Goal: Check status: Check status

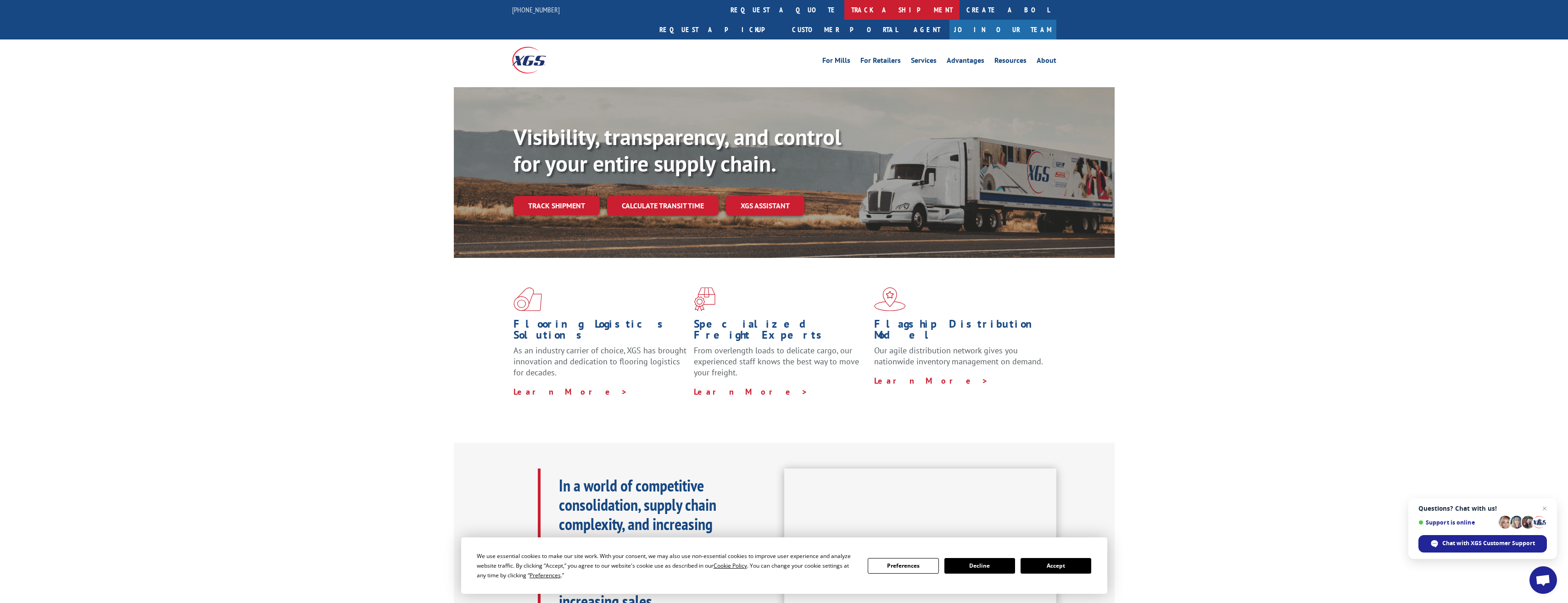
click at [844, 10] on link "track a shipment" at bounding box center [901, 10] width 115 height 19
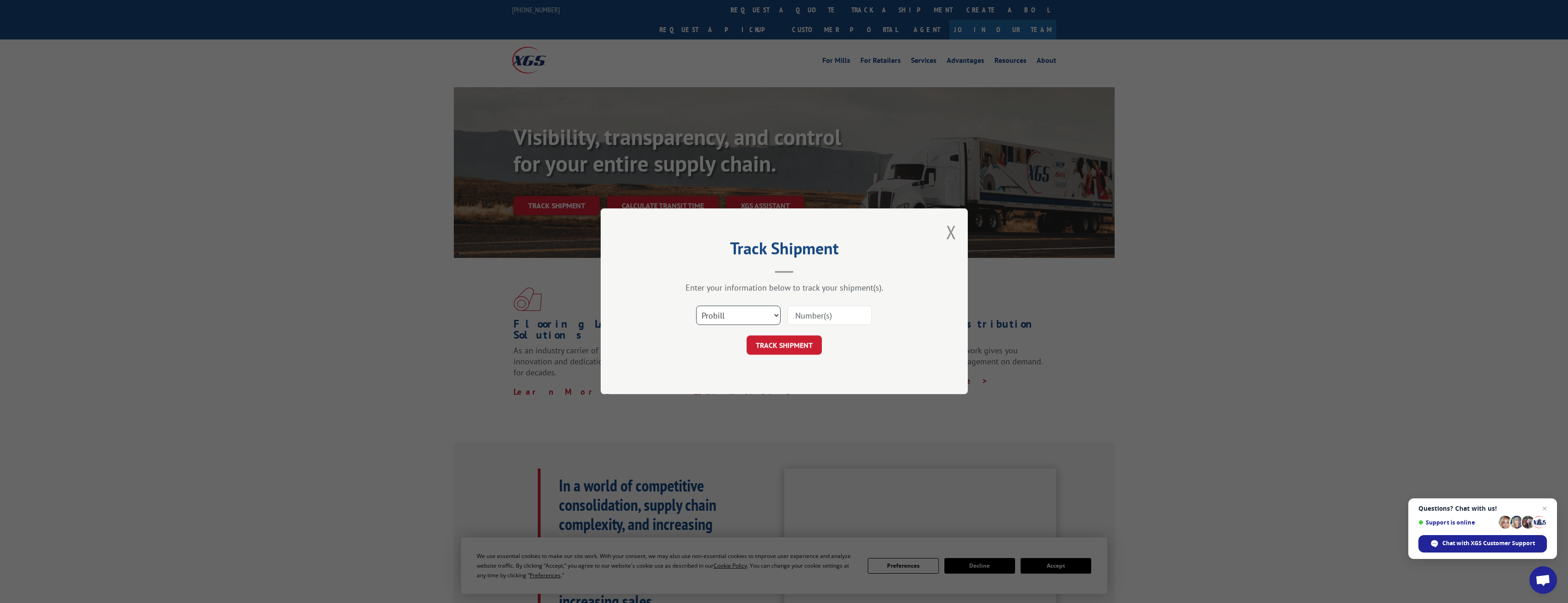
click at [770, 313] on select "Select category... Probill BOL PO" at bounding box center [738, 316] width 85 height 19
drag, startPoint x: 870, startPoint y: 355, endPoint x: 852, endPoint y: 344, distance: 21.1
click at [870, 355] on div "Track Shipment Enter your information below to track your shipment(s). Select c…" at bounding box center [784, 301] width 367 height 186
click at [820, 305] on div at bounding box center [830, 315] width 85 height 21
click at [820, 313] on input at bounding box center [830, 316] width 85 height 19
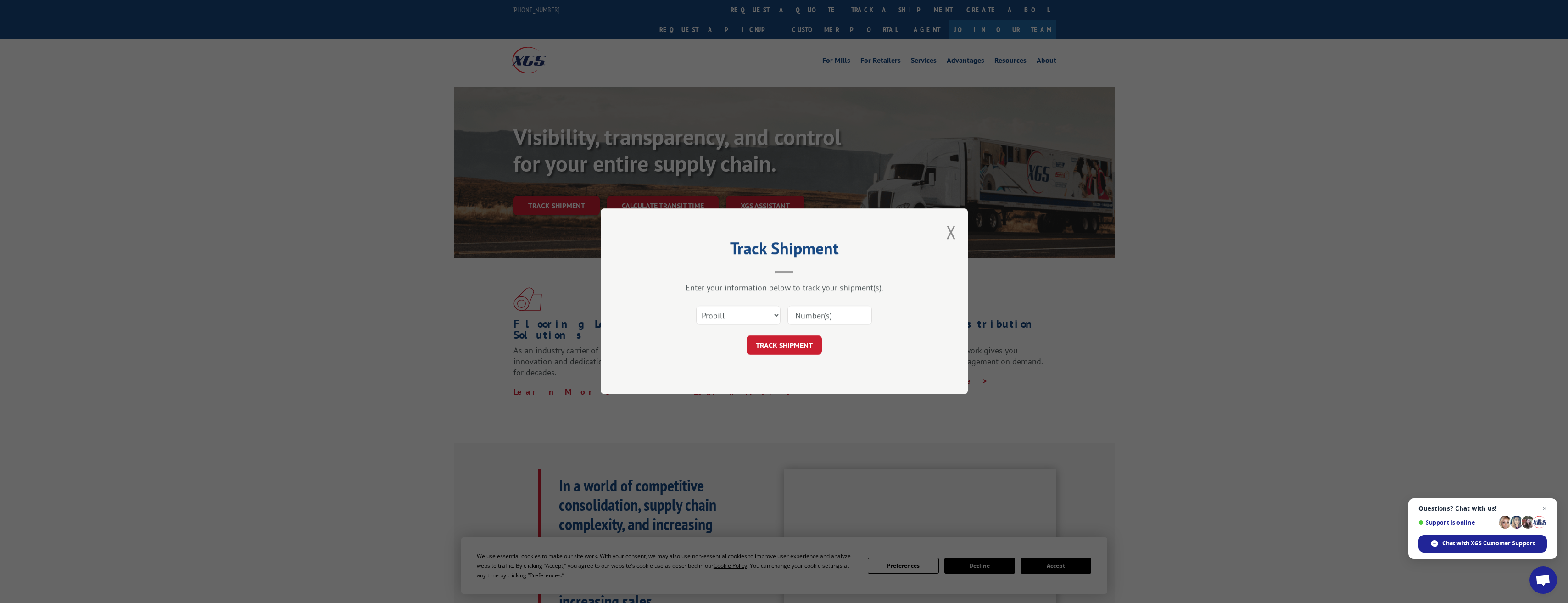
paste input "0055518408"
type input "0055518408"
click at [787, 352] on button "TRACK SHIPMENT" at bounding box center [785, 346] width 75 height 19
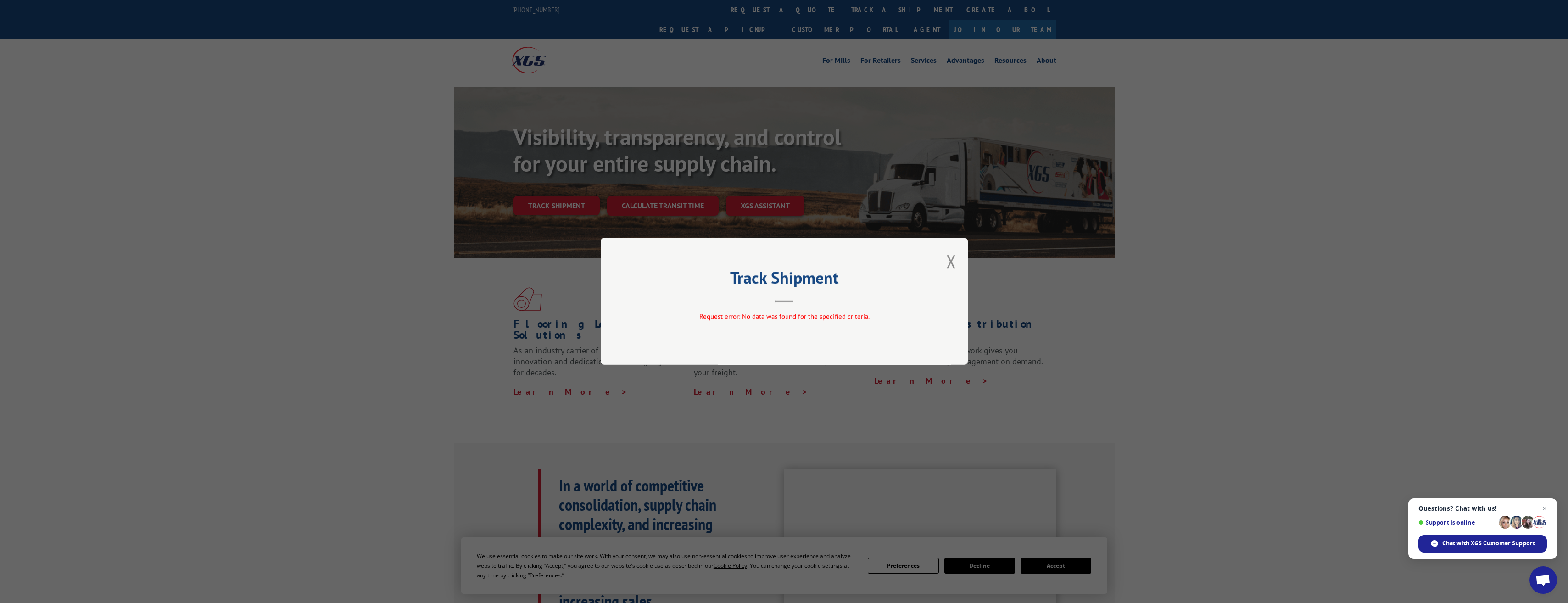
click at [957, 262] on div "Track Shipment Request error: No data was found for the specified criteria." at bounding box center [784, 301] width 367 height 127
click at [949, 262] on button "Close modal" at bounding box center [951, 261] width 10 height 24
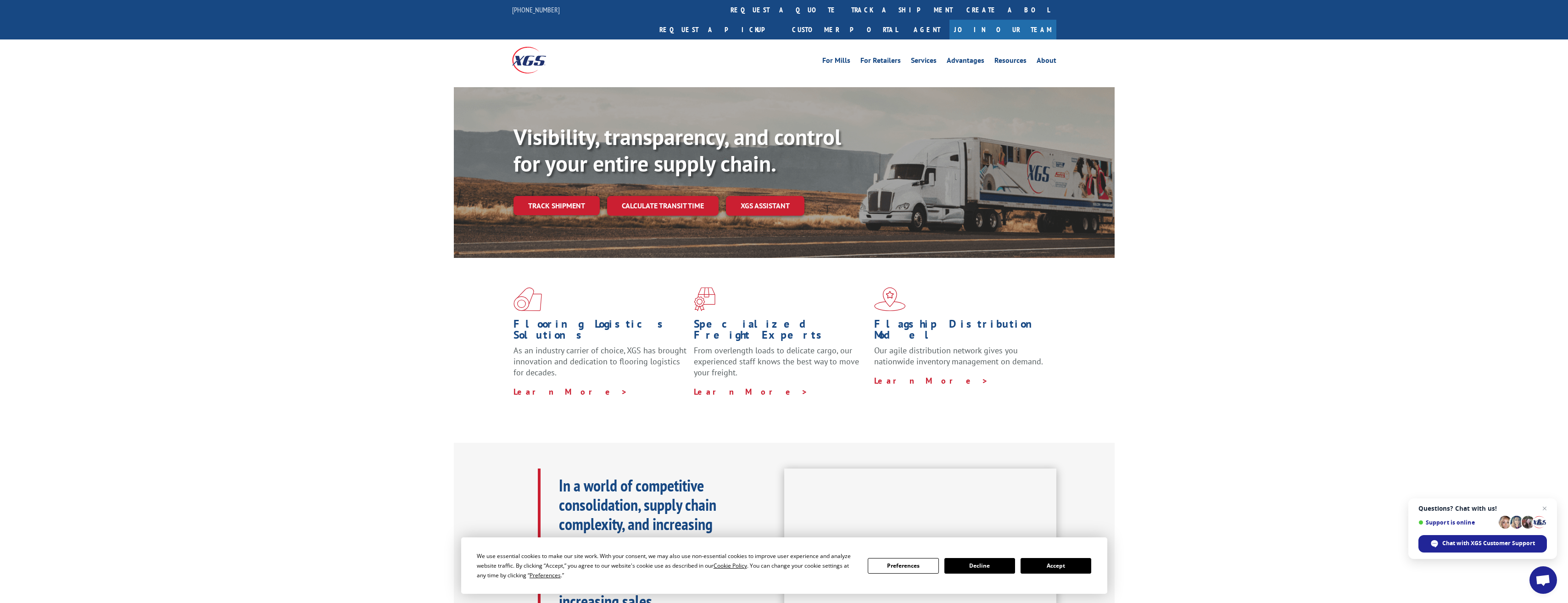
click at [1070, 566] on button "Accept" at bounding box center [1056, 566] width 71 height 16
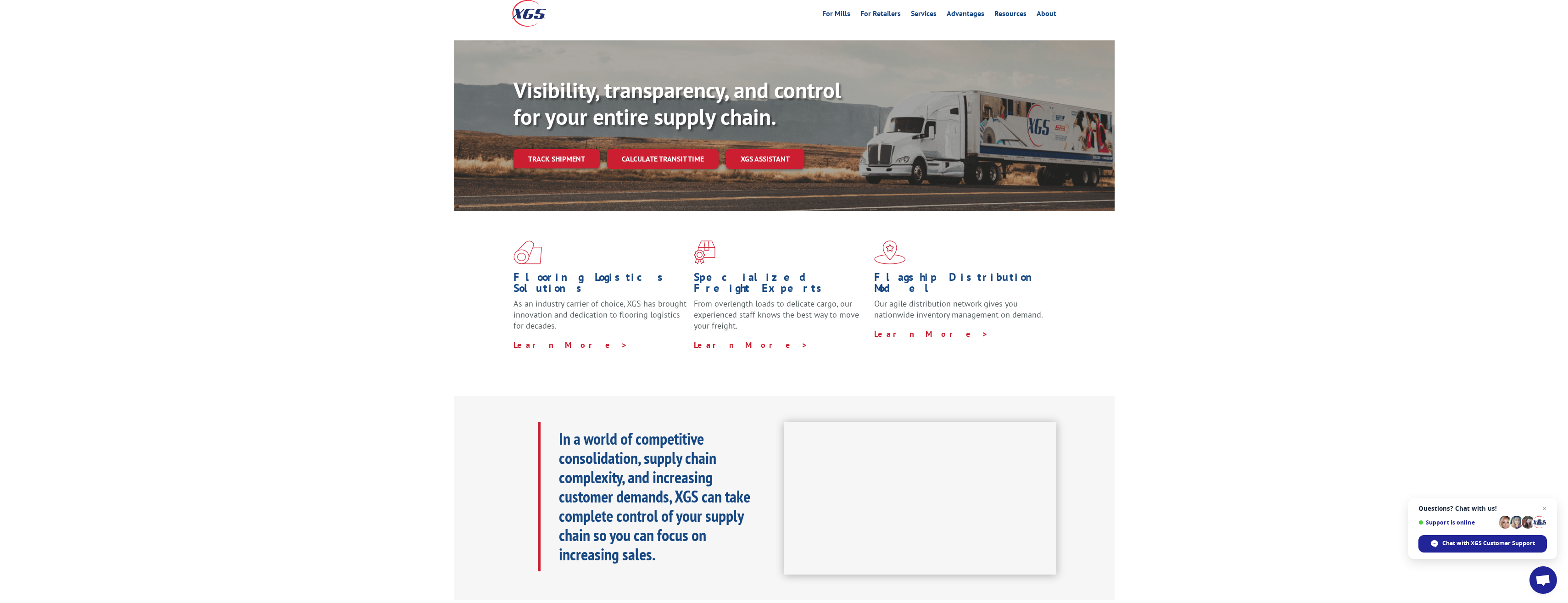
scroll to position [46, 0]
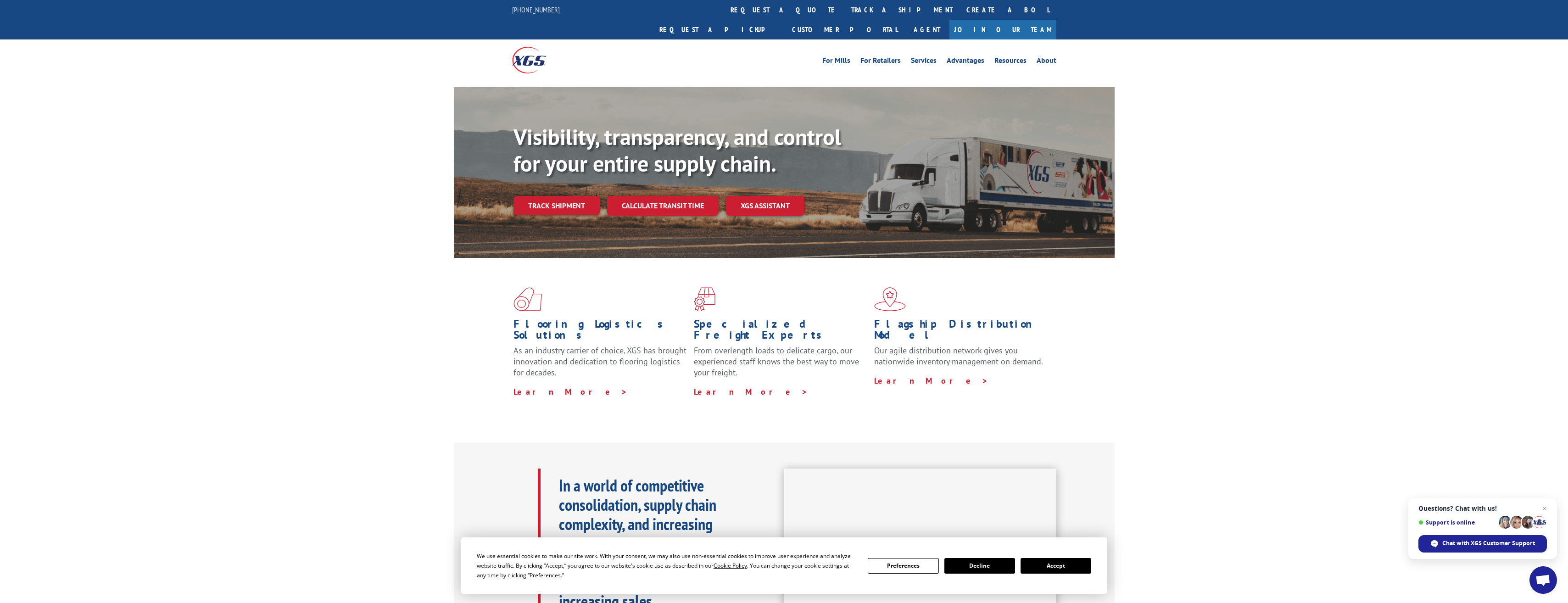
click at [1054, 563] on button "Accept" at bounding box center [1056, 566] width 71 height 16
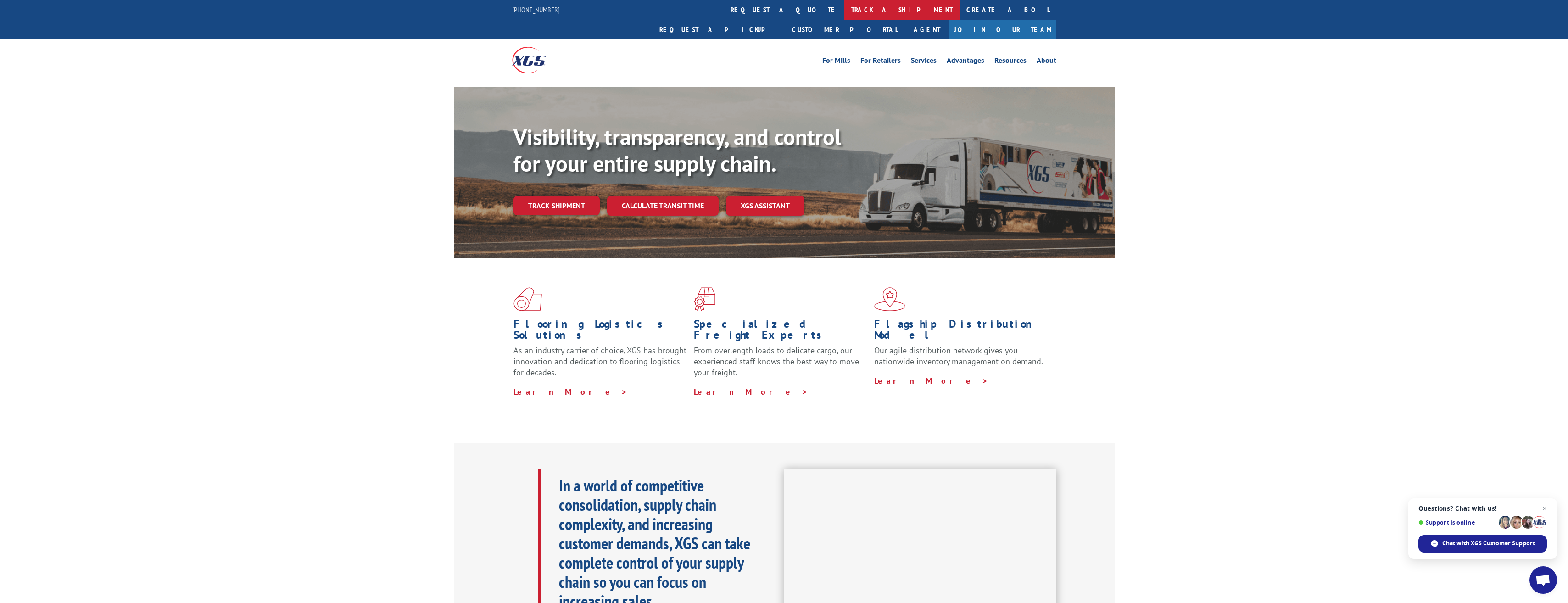
click at [844, 4] on link "track a shipment" at bounding box center [901, 10] width 115 height 19
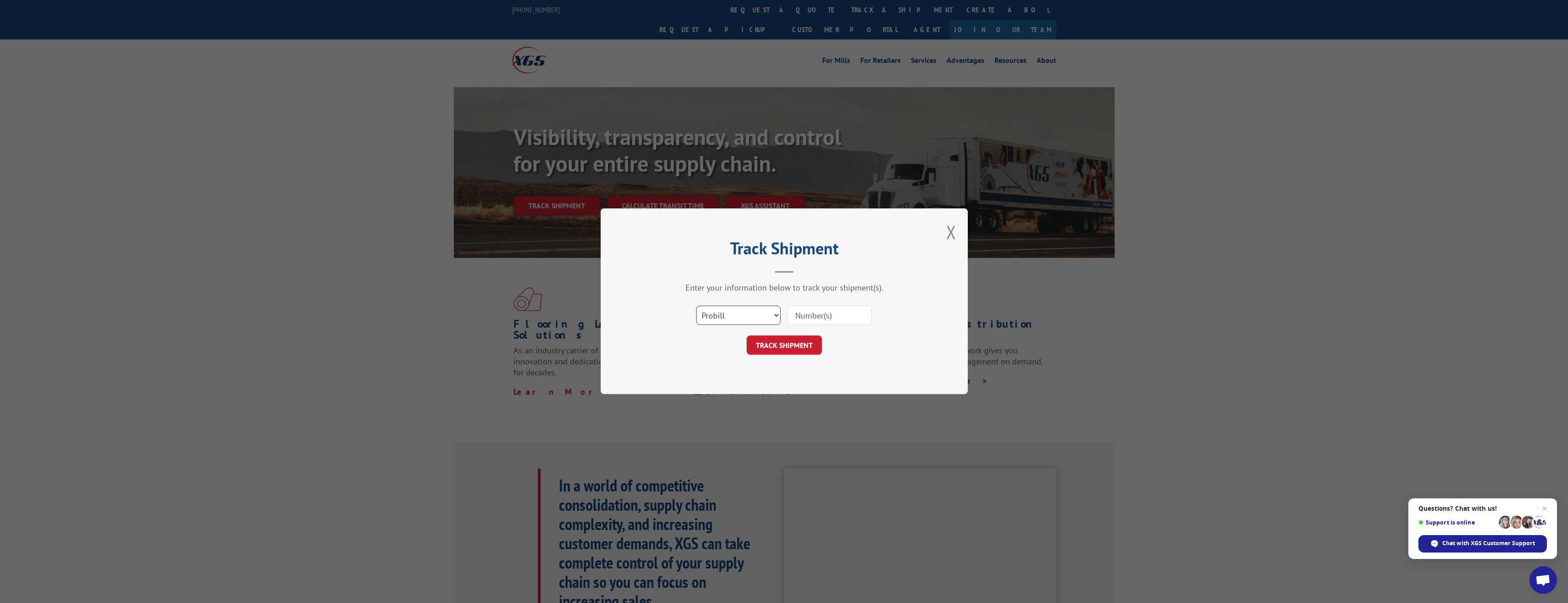
click at [774, 315] on select "Select category... Probill BOL PO" at bounding box center [738, 316] width 85 height 19
select select "bol"
click at [696, 306] on select "Select category... Probill BOL PO" at bounding box center [738, 316] width 85 height 19
click at [819, 315] on input at bounding box center [830, 316] width 85 height 19
paste input "0055518408"
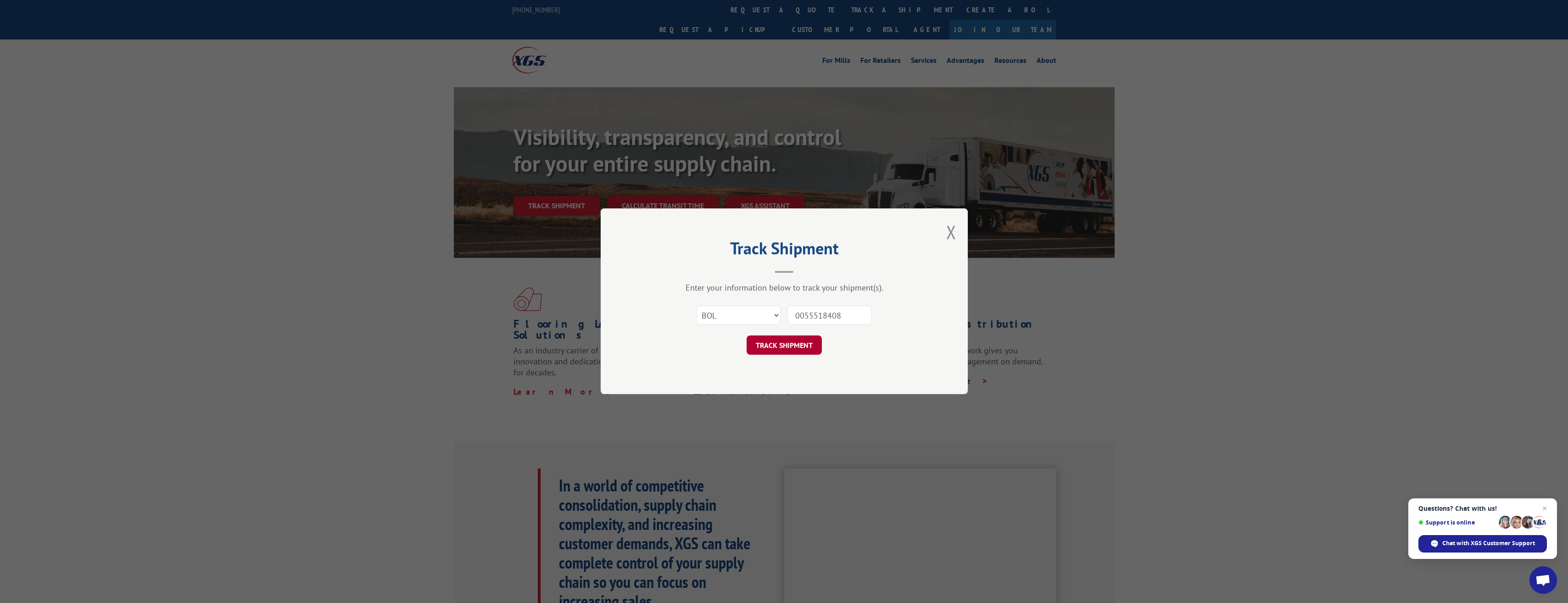
type input "0055518408"
click at [789, 340] on button "TRACK SHIPMENT" at bounding box center [785, 346] width 75 height 19
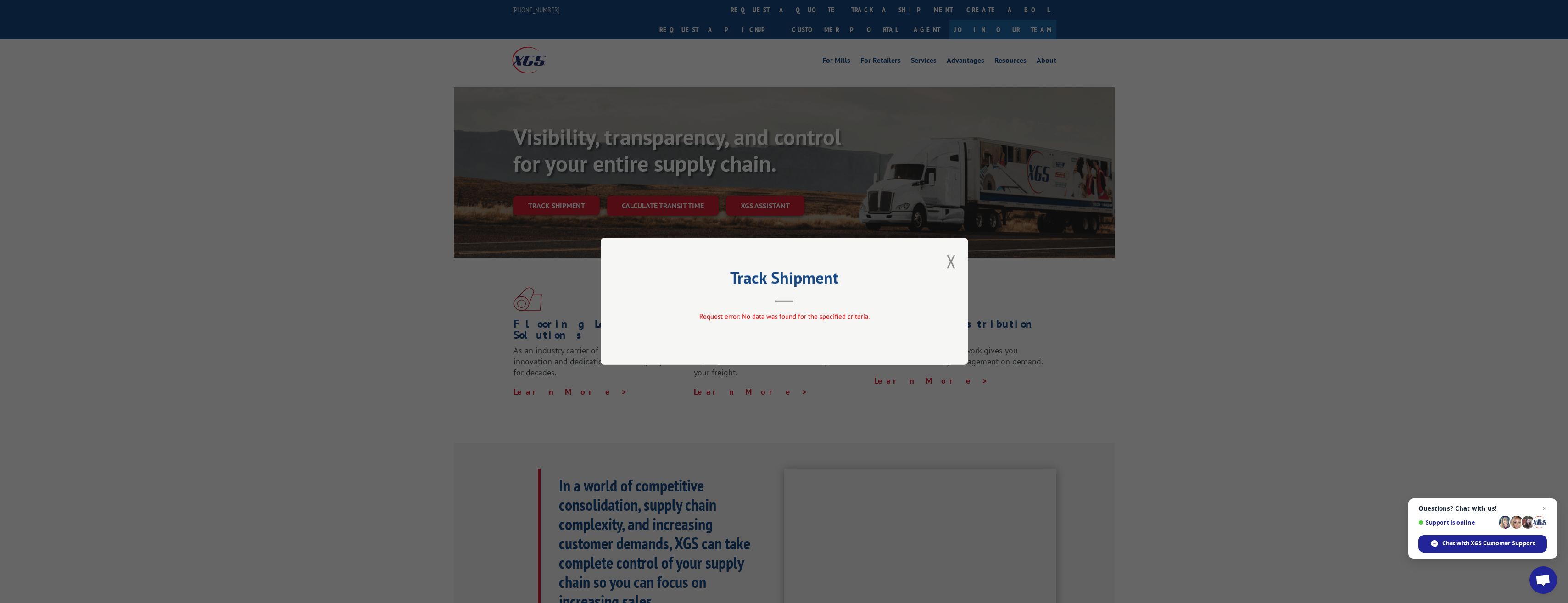
click at [956, 260] on div "Track Shipment Request error: No data was found for the specified criteria." at bounding box center [784, 301] width 367 height 127
click at [950, 262] on button "Close modal" at bounding box center [951, 261] width 10 height 24
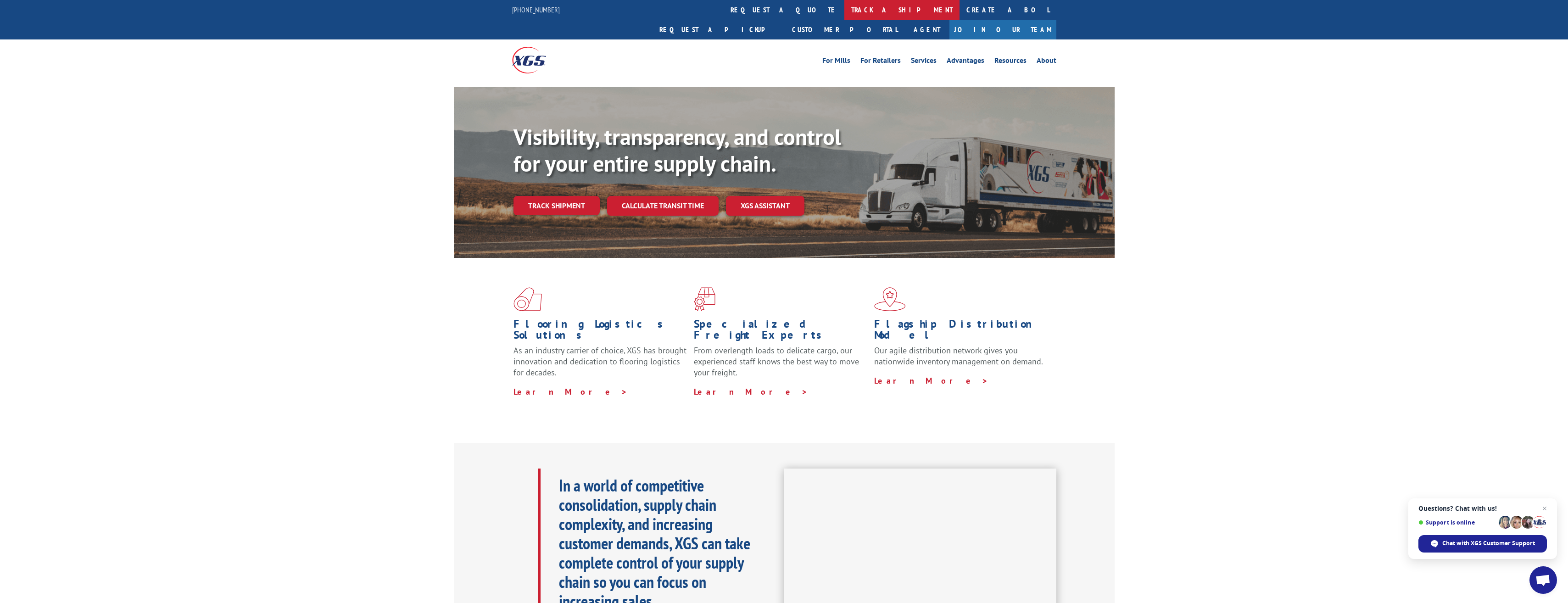
click at [844, 15] on link "track a shipment" at bounding box center [901, 10] width 115 height 19
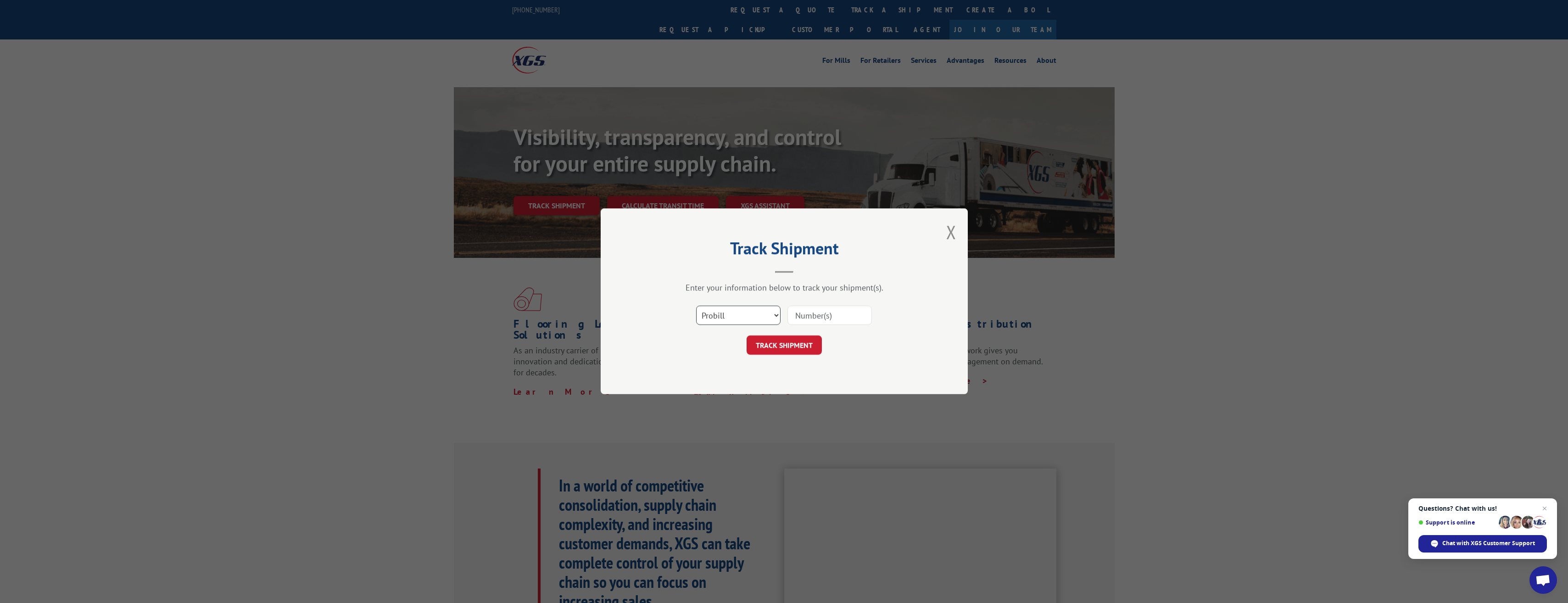
click at [779, 316] on select "Select category... Probill BOL PO" at bounding box center [738, 316] width 85 height 19
select select "po"
click at [696, 306] on select "Select category... Probill BOL PO" at bounding box center [738, 316] width 85 height 19
click at [829, 318] on input at bounding box center [830, 316] width 85 height 19
paste input "0062159587"
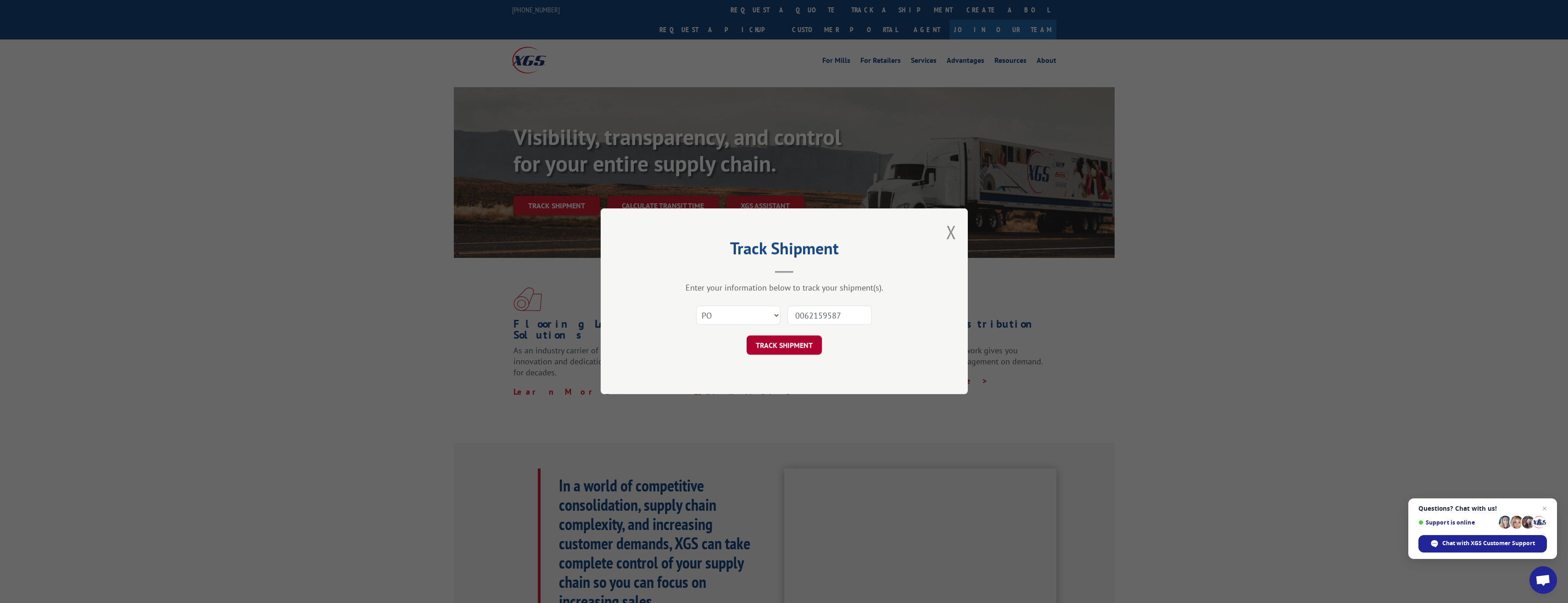
type input "0062159587"
click at [765, 350] on button "TRACK SHIPMENT" at bounding box center [785, 346] width 75 height 19
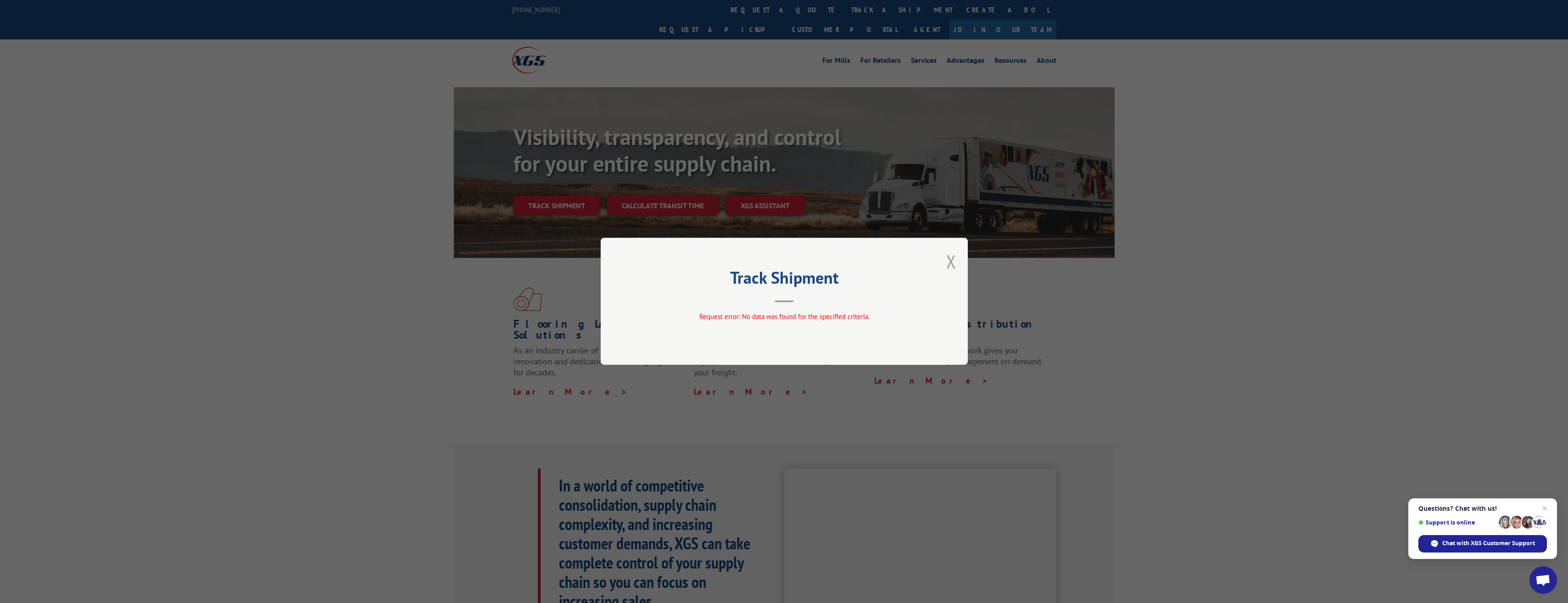
click at [946, 260] on button "Close modal" at bounding box center [951, 261] width 10 height 24
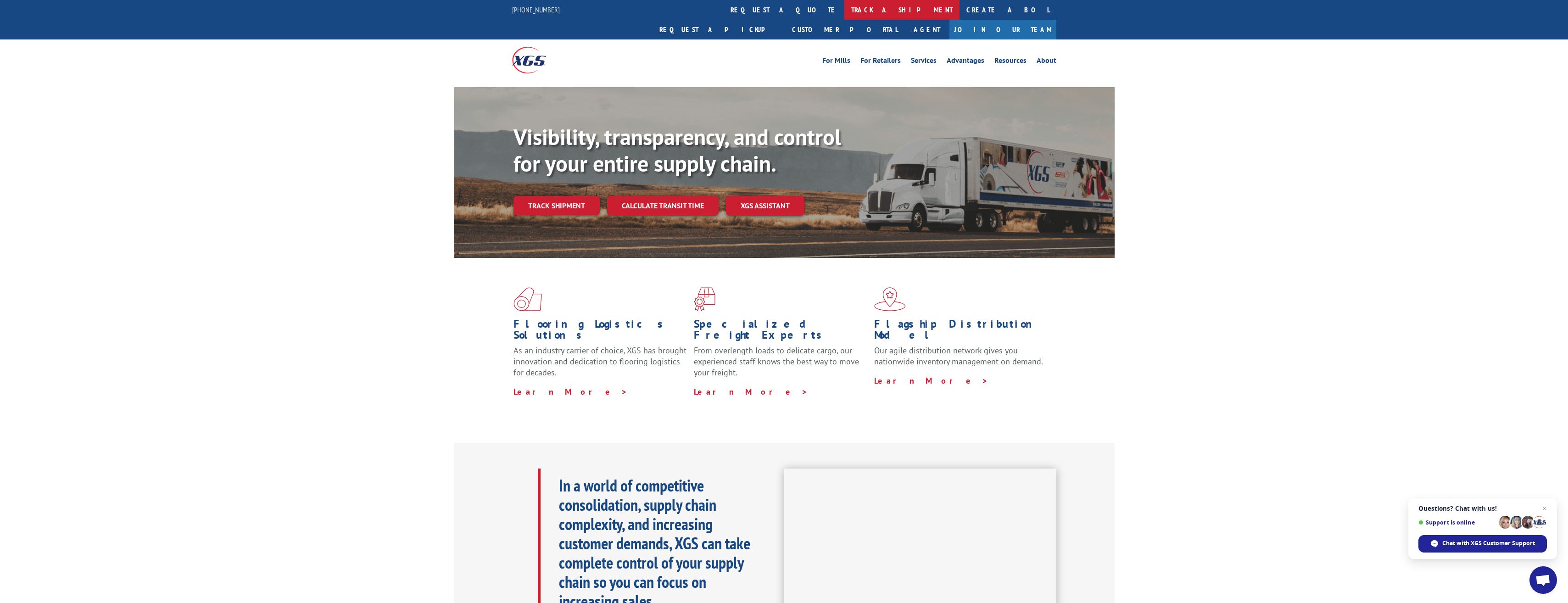
click at [844, 2] on link "track a shipment" at bounding box center [901, 10] width 115 height 19
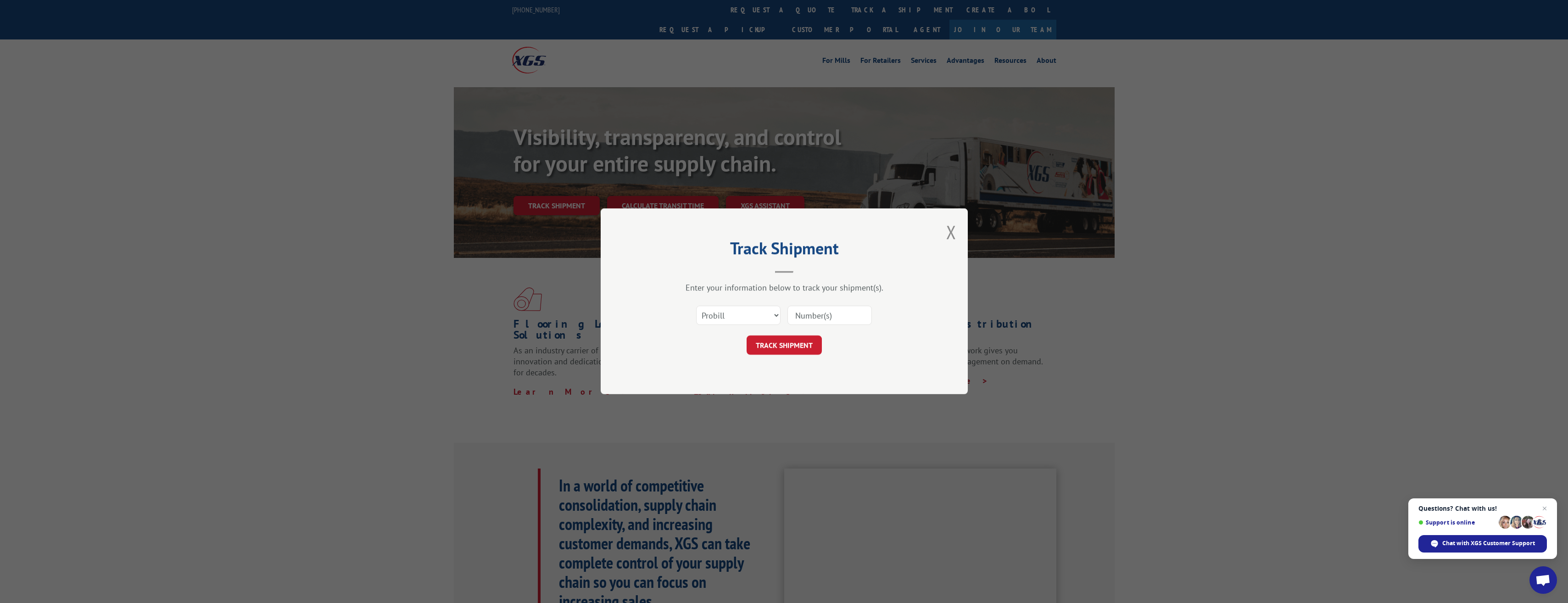
drag, startPoint x: 807, startPoint y: 315, endPoint x: 833, endPoint y: 315, distance: 26.0
click at [807, 315] on input at bounding box center [830, 316] width 85 height 19
paste input "17487863"
type input "17487863"
click at [791, 346] on button "TRACK SHIPMENT" at bounding box center [785, 346] width 75 height 19
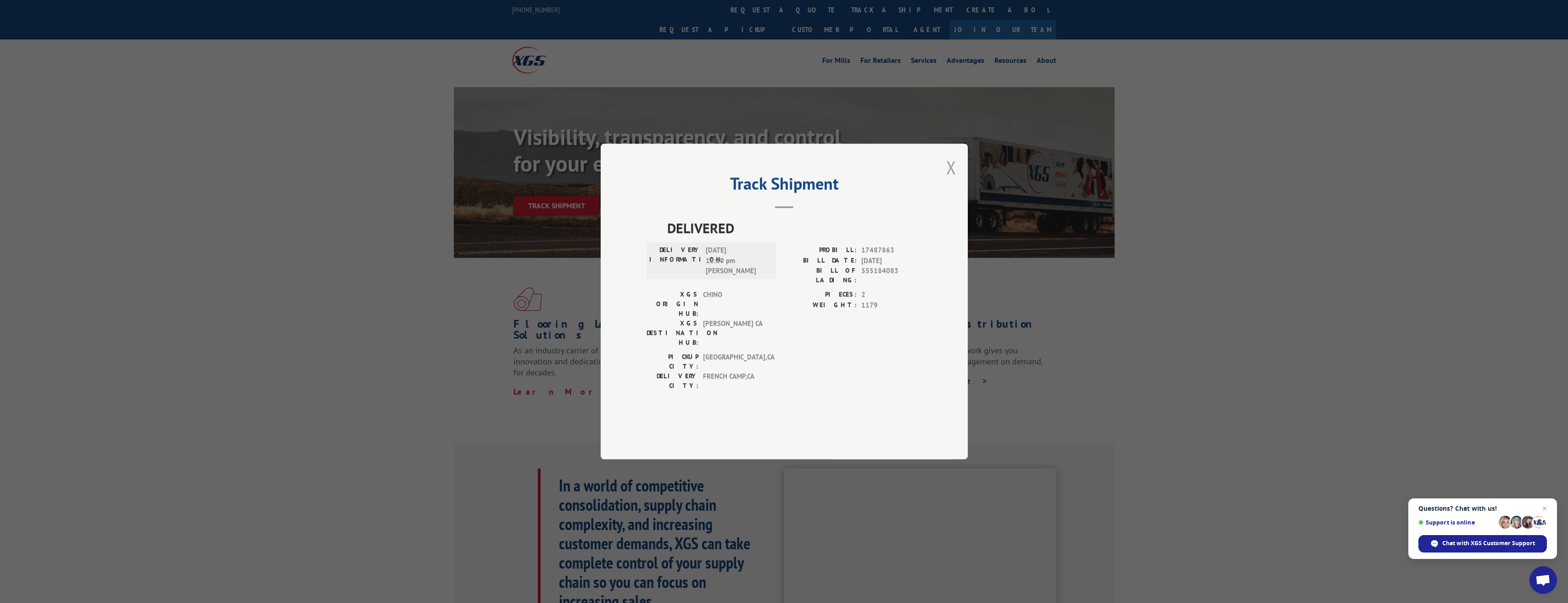
click at [952, 180] on button "Close modal" at bounding box center [951, 167] width 10 height 24
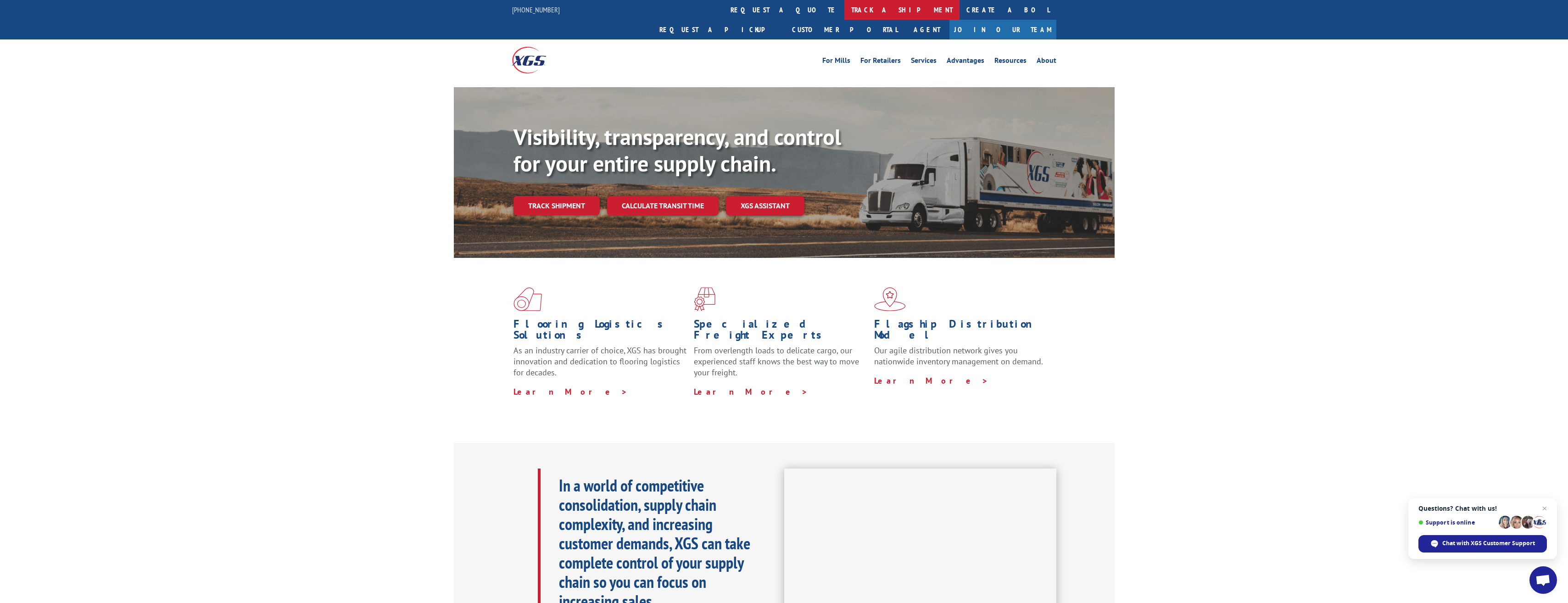
click at [844, 9] on link "track a shipment" at bounding box center [901, 10] width 115 height 19
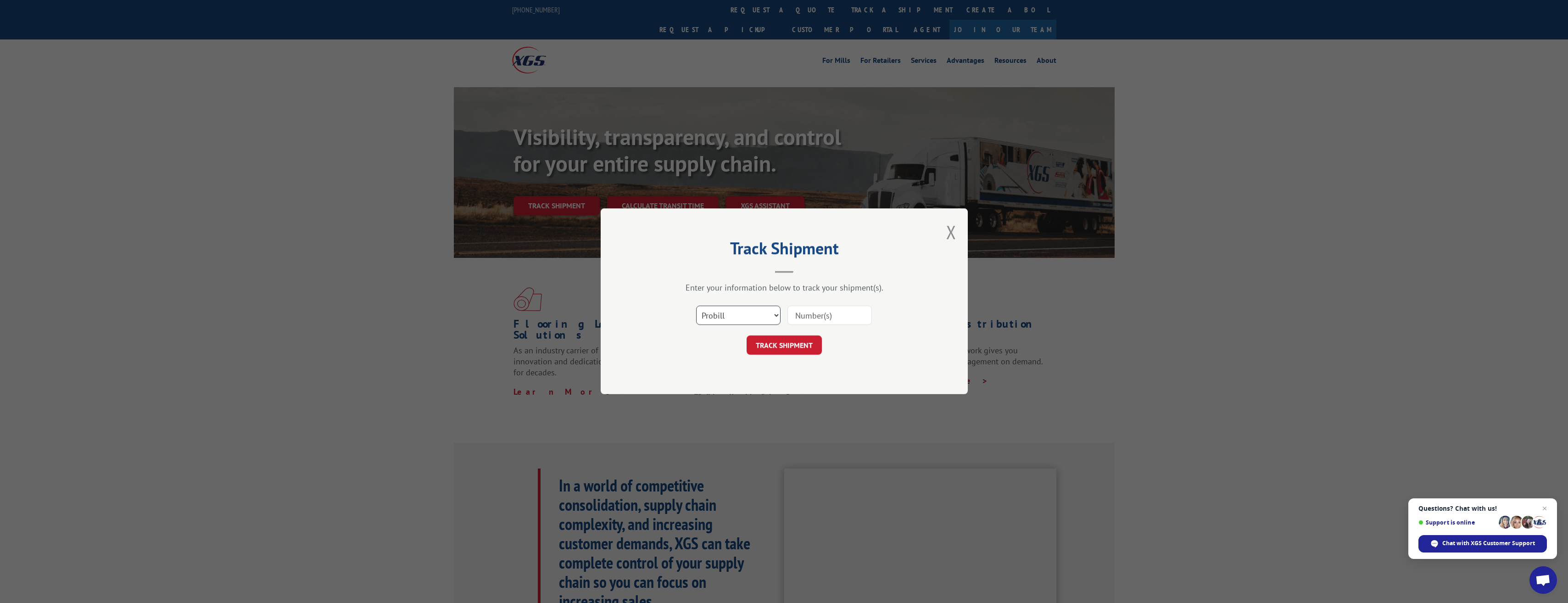
click at [779, 316] on select "Select category... Probill BOL PO" at bounding box center [738, 316] width 85 height 19
select select "bol"
click at [696, 306] on select "Select category... Probill BOL PO" at bounding box center [738, 316] width 85 height 19
click at [836, 312] on input at bounding box center [830, 316] width 85 height 19
paste input "17487863"
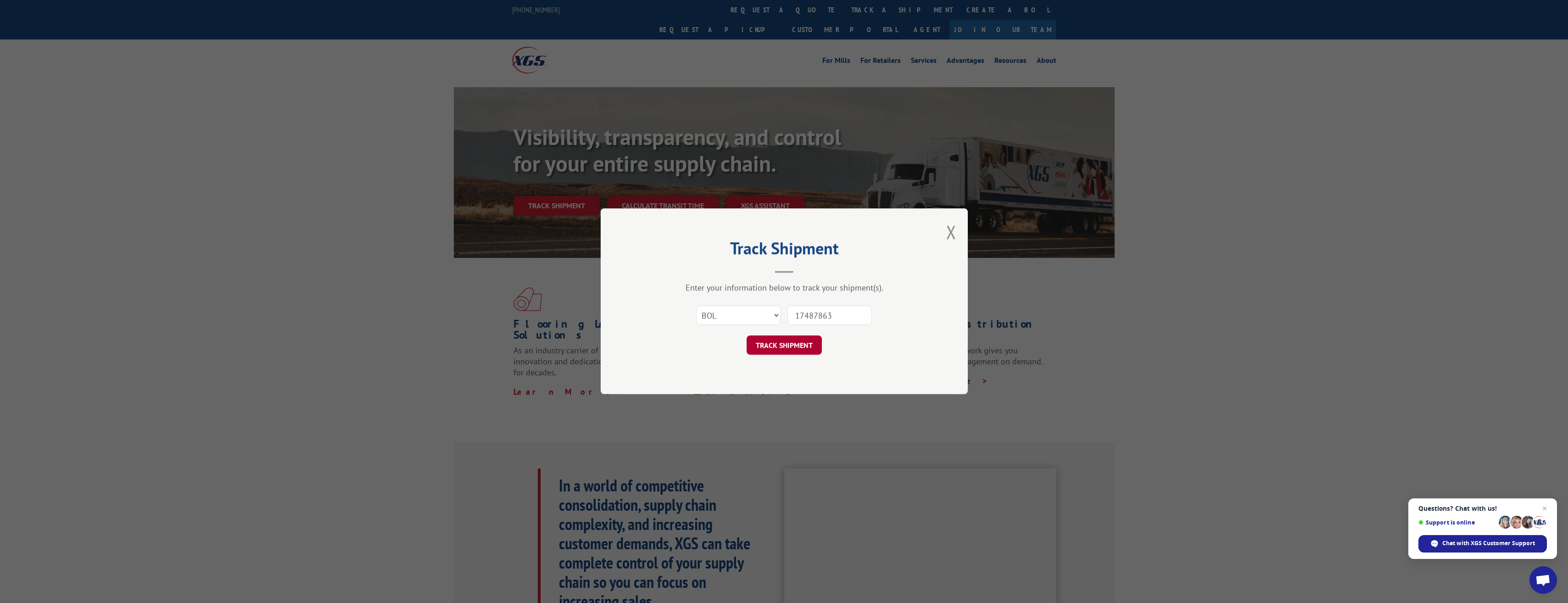
type input "17487863"
click at [798, 347] on button "TRACK SHIPMENT" at bounding box center [785, 346] width 75 height 19
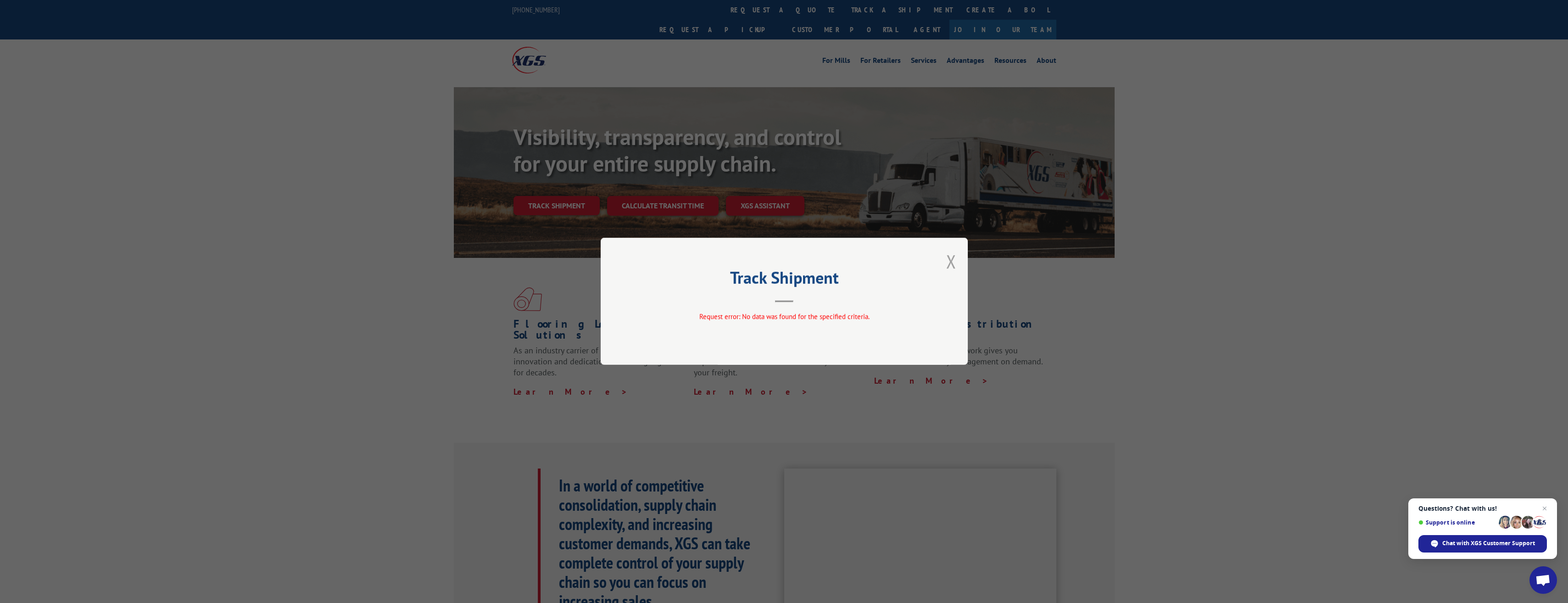
click at [955, 265] on button "Close modal" at bounding box center [951, 261] width 10 height 24
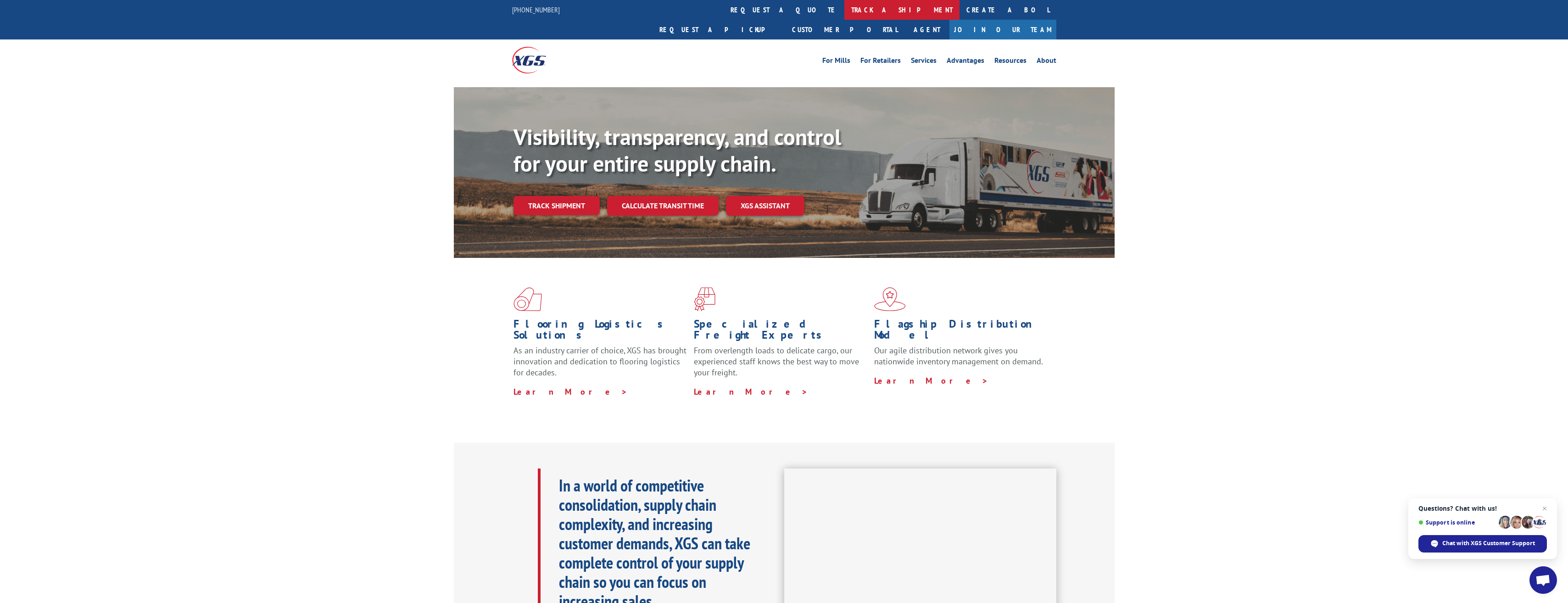
click at [844, 9] on link "track a shipment" at bounding box center [901, 10] width 115 height 19
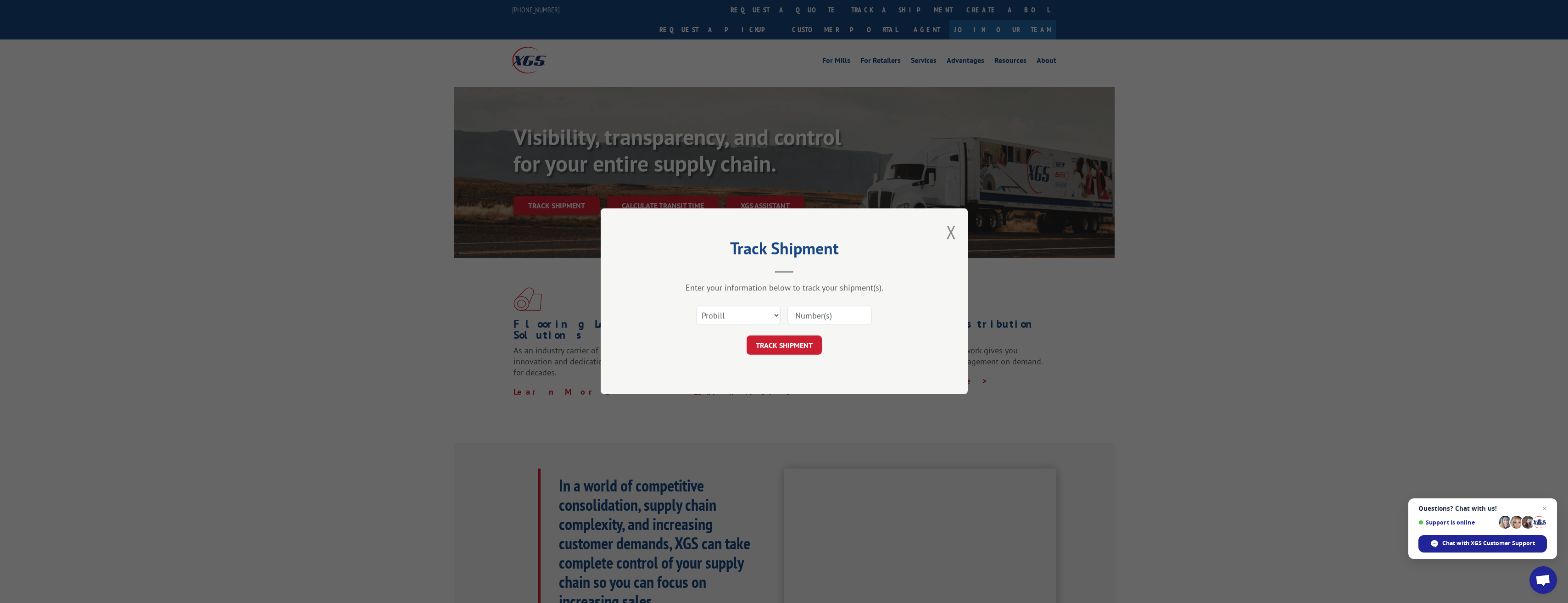
click at [821, 317] on input at bounding box center [830, 316] width 85 height 19
paste input "17487863"
type input "17487863"
click at [794, 350] on button "TRACK SHIPMENT" at bounding box center [785, 346] width 75 height 19
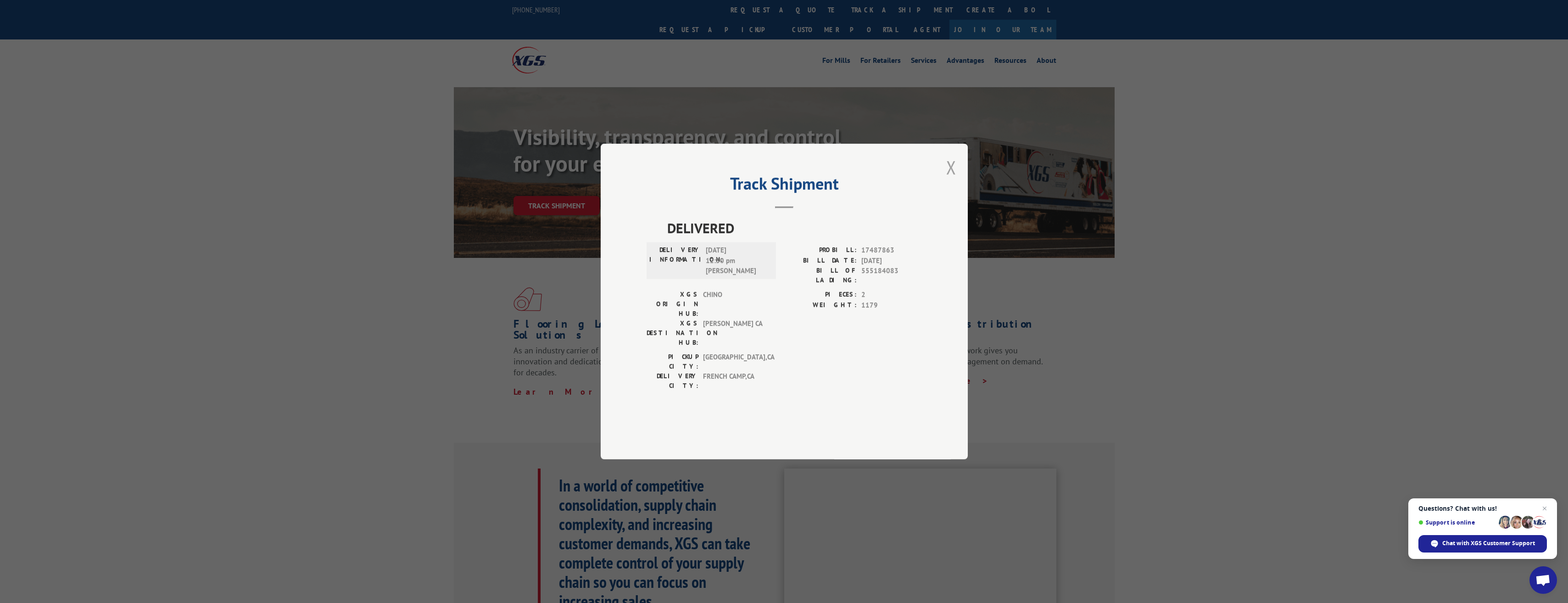
click at [947, 180] on button "Close modal" at bounding box center [951, 167] width 10 height 24
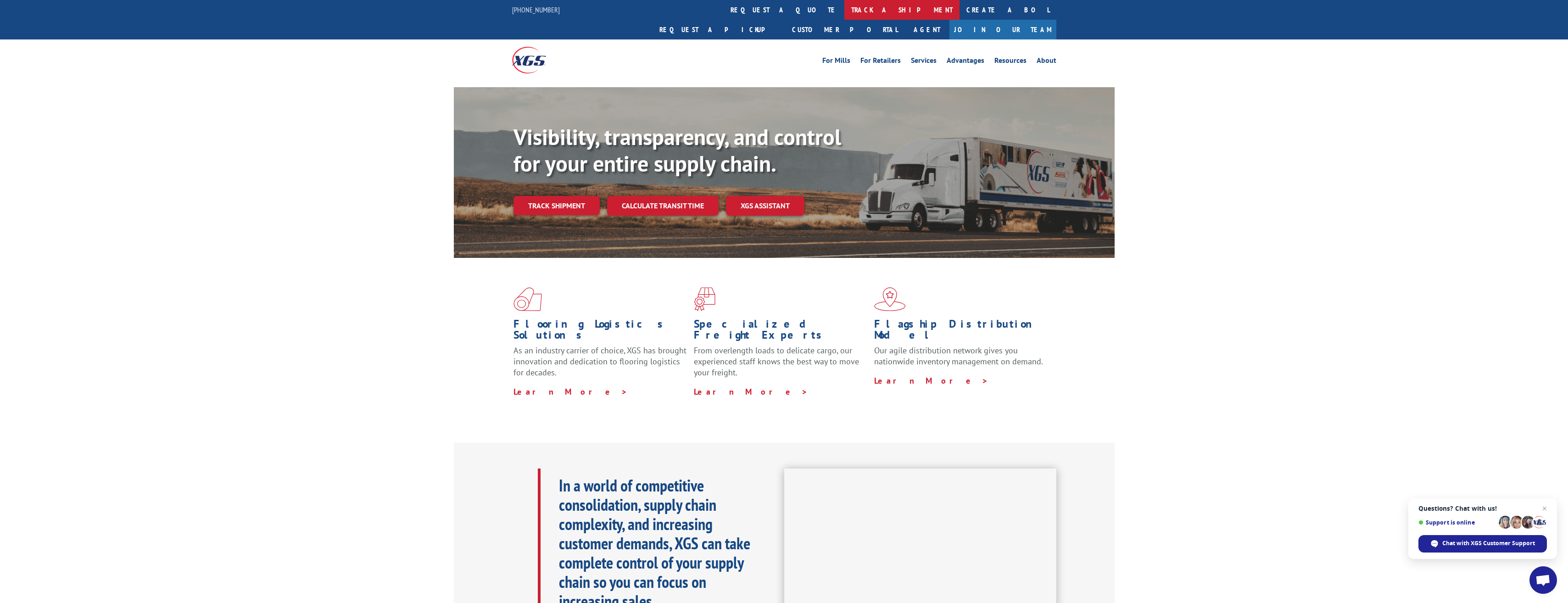
click at [844, 15] on link "track a shipment" at bounding box center [901, 10] width 115 height 19
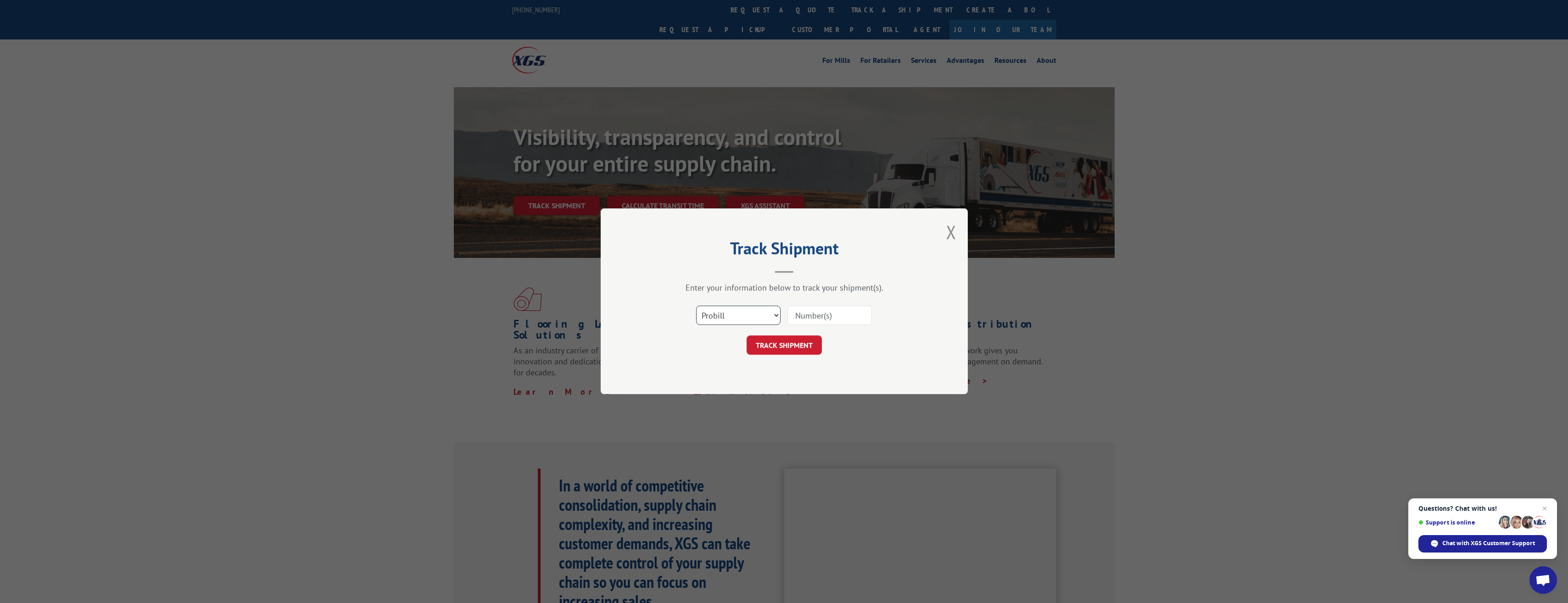
click at [771, 313] on select "Select category... Probill BOL PO" at bounding box center [738, 316] width 85 height 19
select select "bol"
click at [696, 306] on select "Select category... Probill BOL PO" at bounding box center [738, 316] width 85 height 19
drag, startPoint x: 819, startPoint y: 319, endPoint x: 877, endPoint y: 315, distance: 58.1
click at [819, 319] on input at bounding box center [830, 316] width 85 height 19
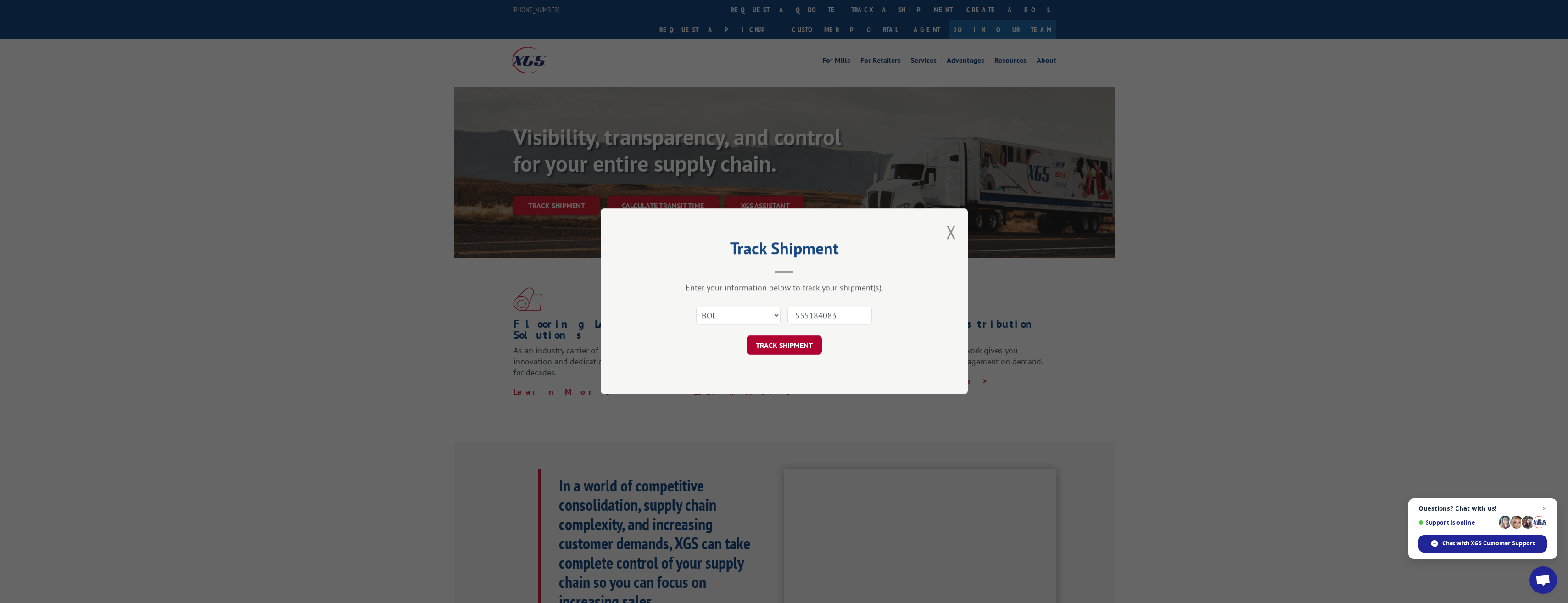
type input "555184083"
click at [805, 340] on button "TRACK SHIPMENT" at bounding box center [785, 346] width 75 height 19
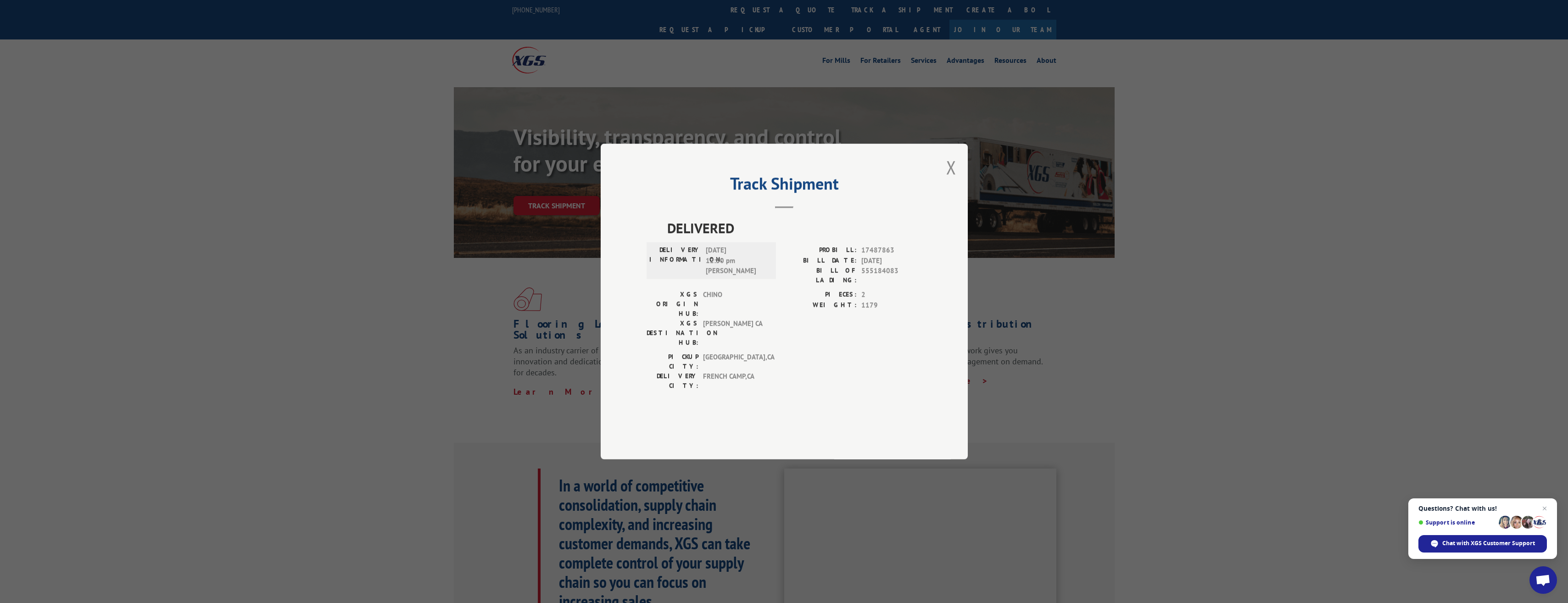
click at [959, 192] on div "Track Shipment DELIVERED DELIVERY INFORMATION: [DATE] 12:30 pm [PERSON_NAME] V …" at bounding box center [784, 301] width 367 height 316
click at [947, 180] on button "Close modal" at bounding box center [951, 167] width 10 height 24
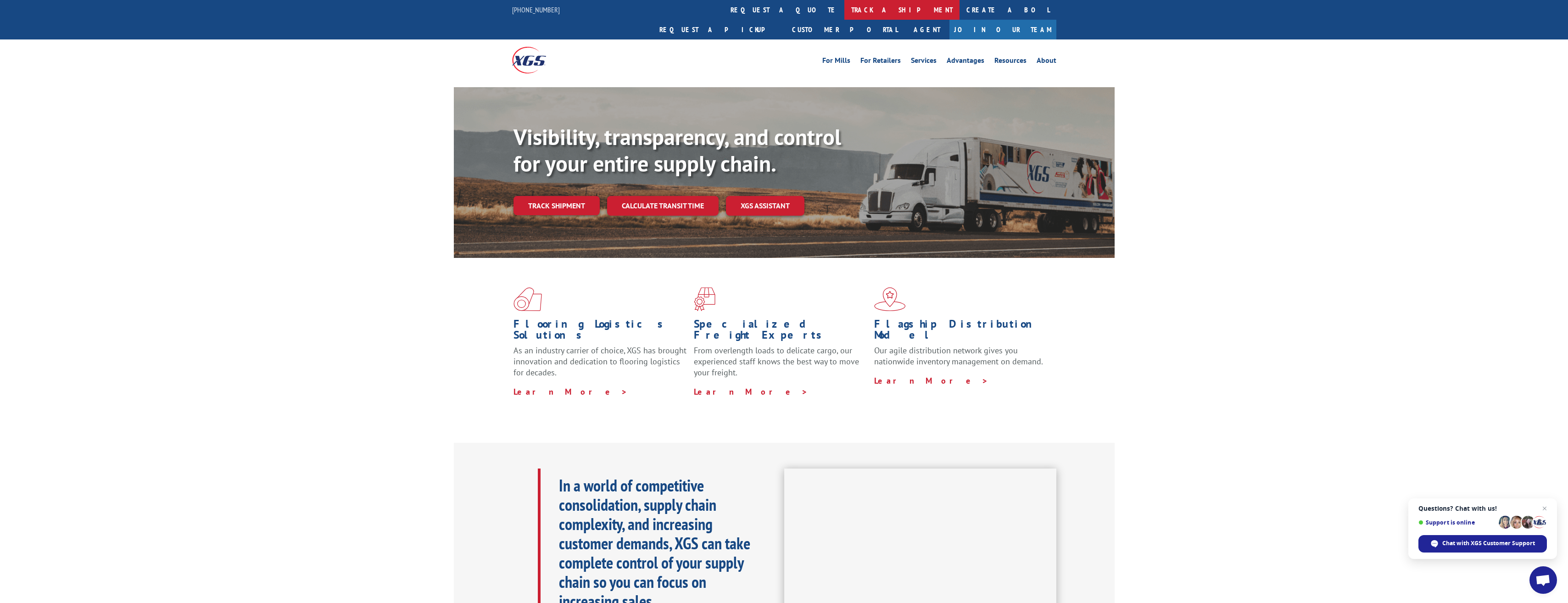
click at [844, 12] on link "track a shipment" at bounding box center [901, 10] width 115 height 19
